Goal: Information Seeking & Learning: Understand process/instructions

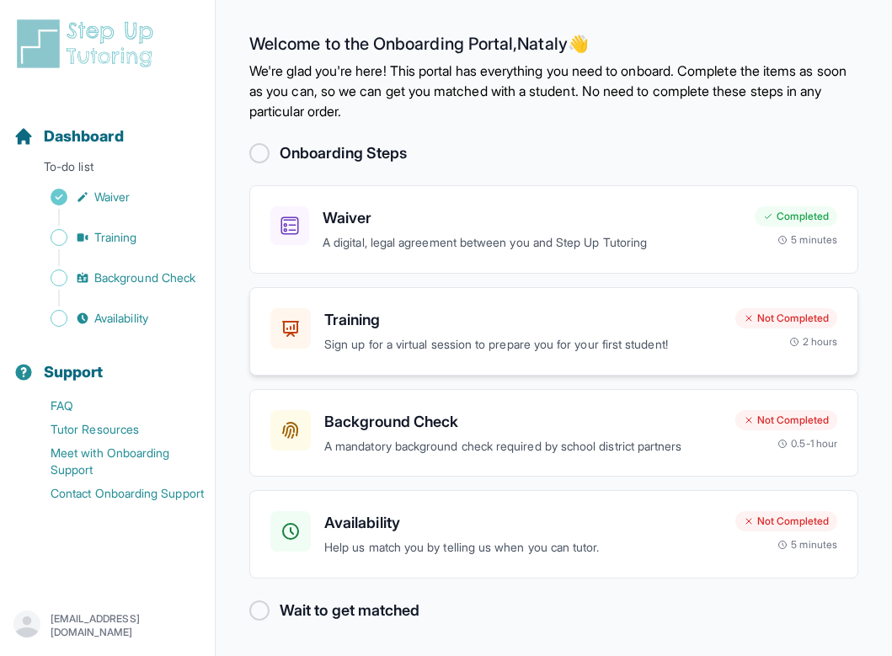
click at [356, 337] on p "Sign up for a virtual session to prepare you for your first student!" at bounding box center [522, 344] width 397 height 19
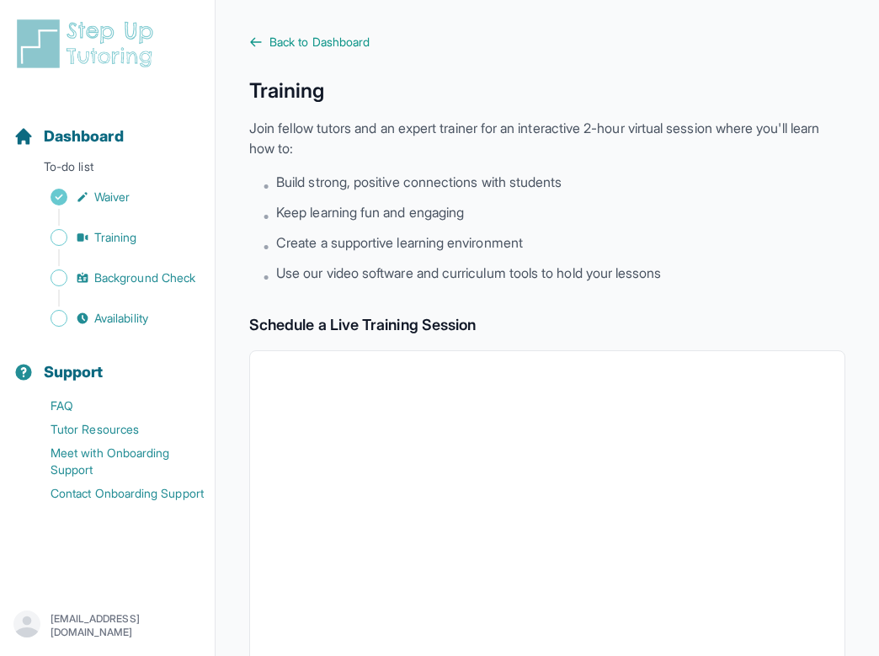
scroll to position [550, 0]
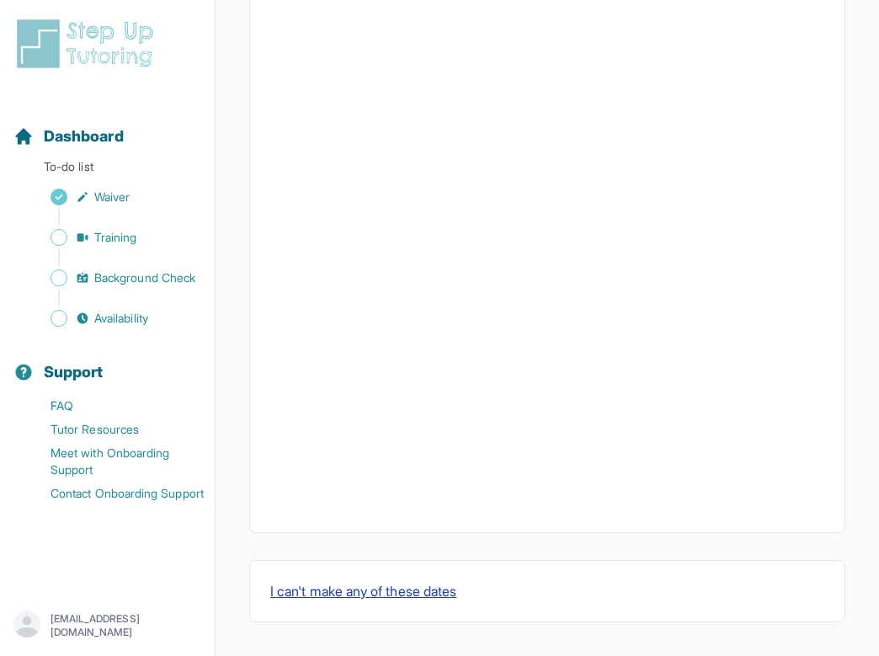
click at [349, 591] on button "I can't make any of these dates" at bounding box center [363, 591] width 186 height 20
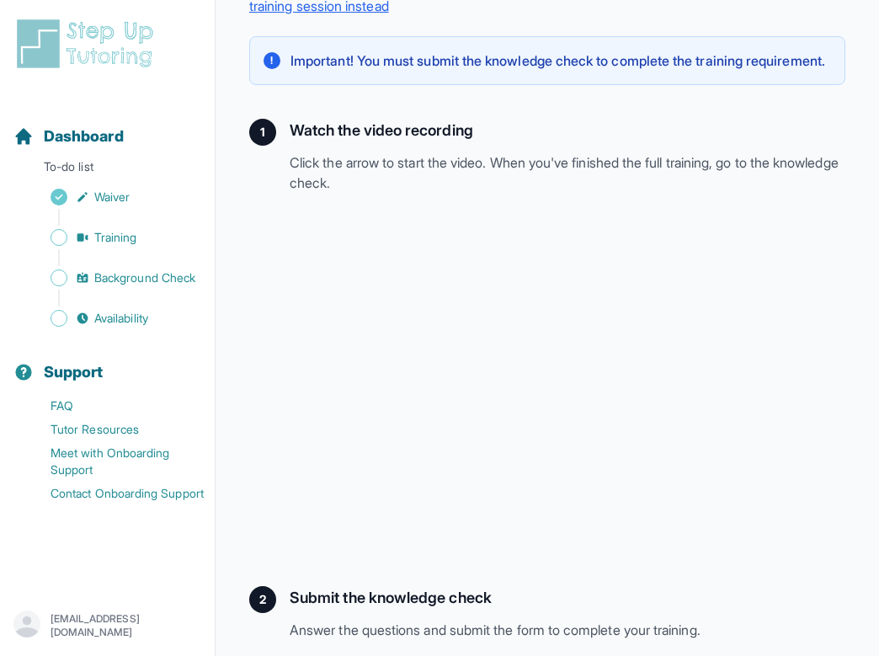
scroll to position [254, 0]
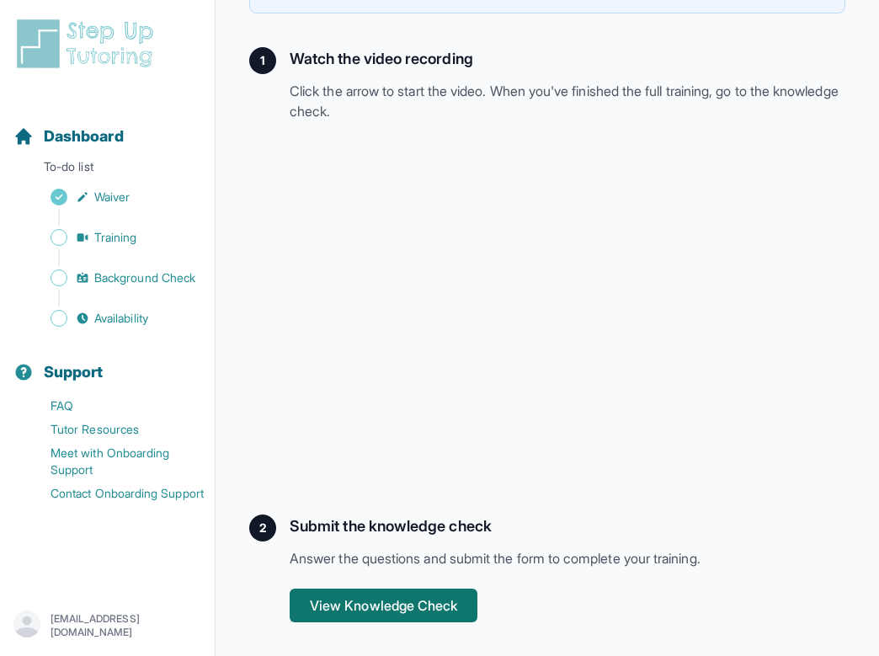
click at [371, 607] on button "View Knowledge Check" at bounding box center [384, 606] width 188 height 34
